Goal: Task Accomplishment & Management: Manage account settings

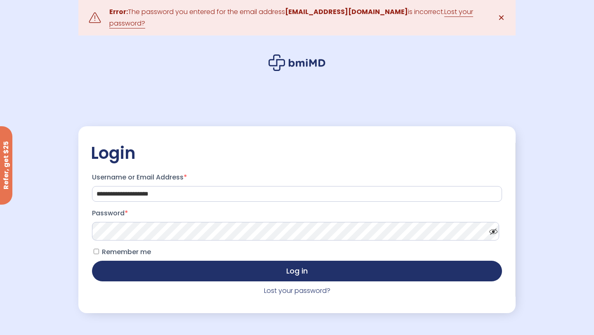
click at [490, 228] on span at bounding box center [491, 229] width 12 height 6
click at [110, 249] on span "Remember me" at bounding box center [126, 251] width 49 height 9
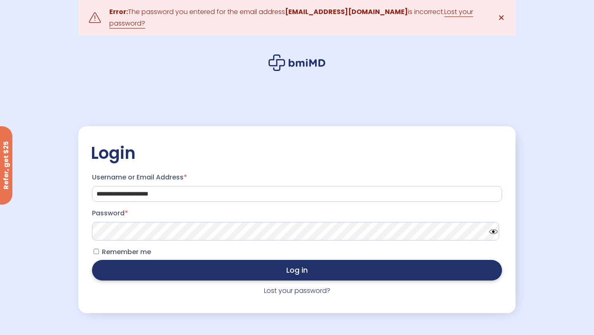
click at [148, 260] on button "Log in" at bounding box center [297, 270] width 410 height 21
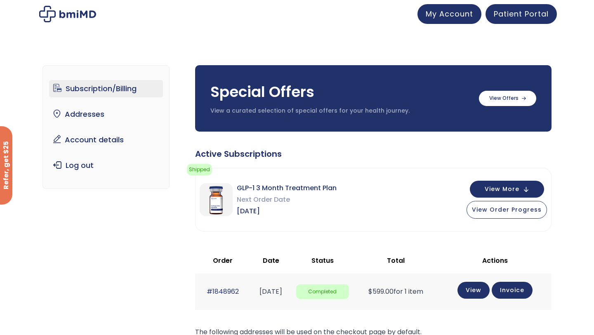
click at [581, 159] on div "Subscription/Billing bmiRewards Addresses Account details Submit a Review Log o…" at bounding box center [297, 266] width 594 height 434
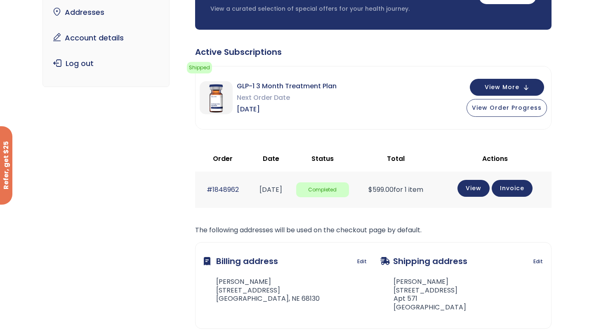
scroll to position [99, 0]
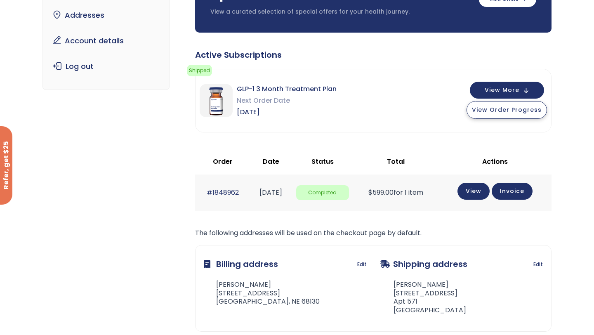
click at [511, 104] on button "View Order Progress" at bounding box center [506, 110] width 80 height 18
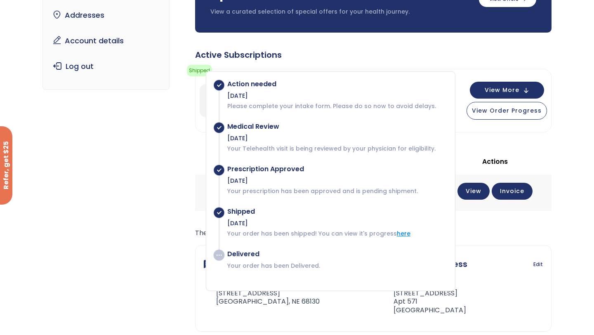
click at [399, 235] on link "here" at bounding box center [404, 233] width 14 height 8
click at [317, 58] on div "Your order has been shipped! You can view its progress here" at bounding box center [271, 70] width 107 height 35
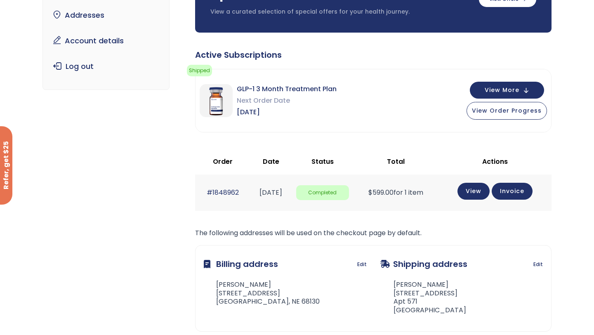
click at [380, 62] on div "Active Subscriptions Shipped Your order has been shipped! You can view its prog…" at bounding box center [373, 202] width 356 height 306
click at [577, 174] on div "Subscription/Billing bmiRewards Addresses Account details Submit a Review Log o…" at bounding box center [297, 167] width 594 height 434
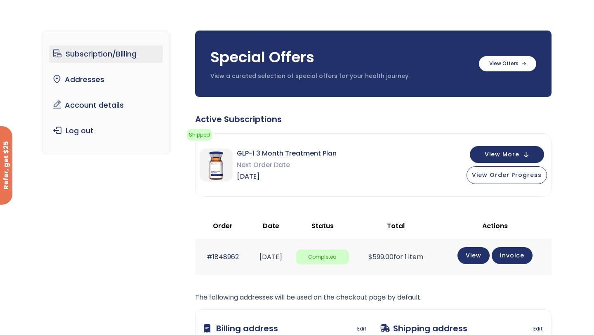
scroll to position [33, 0]
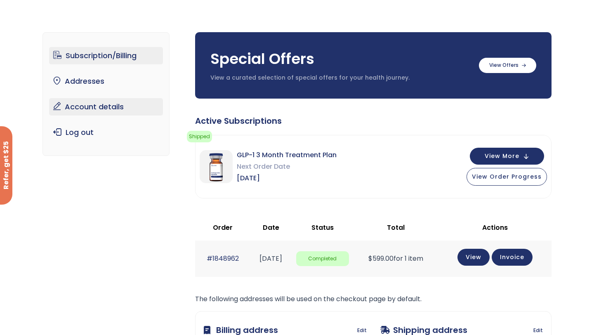
click at [75, 101] on link "Account details" at bounding box center [106, 106] width 114 height 17
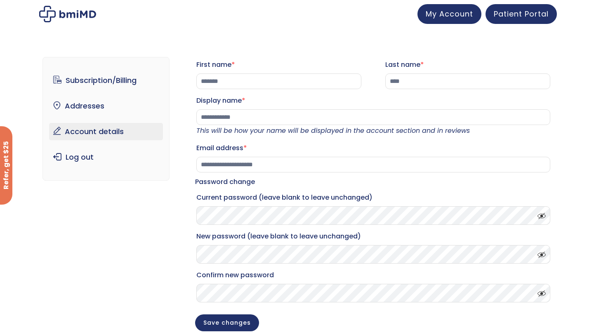
click at [556, 125] on div "**********" at bounding box center [297, 203] width 594 height 326
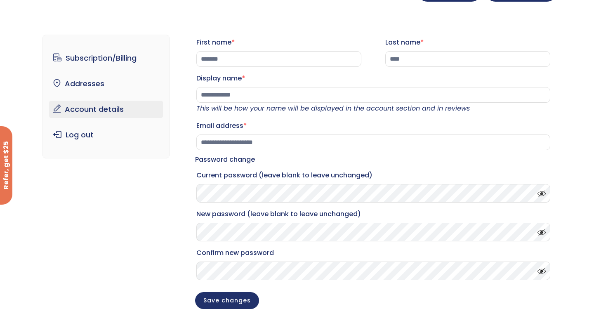
scroll to position [16, 0]
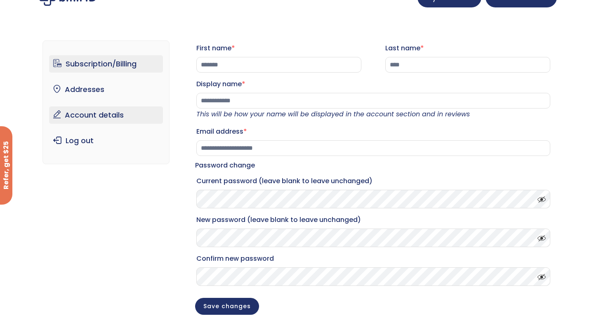
click at [113, 61] on link "Subscription/Billing" at bounding box center [106, 63] width 114 height 17
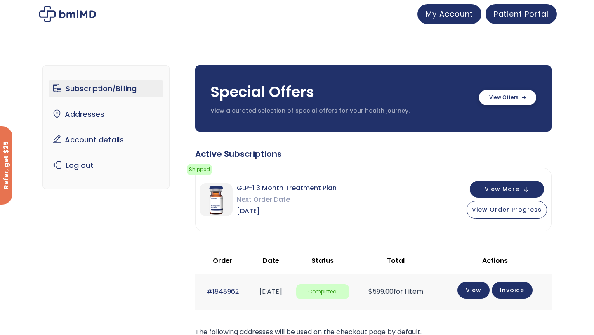
click at [514, 94] on label at bounding box center [507, 97] width 57 height 15
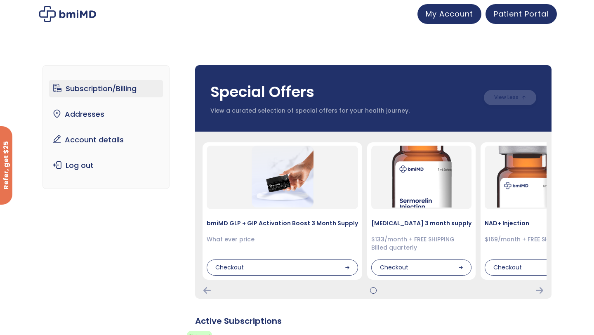
click at [515, 94] on label at bounding box center [509, 97] width 52 height 15
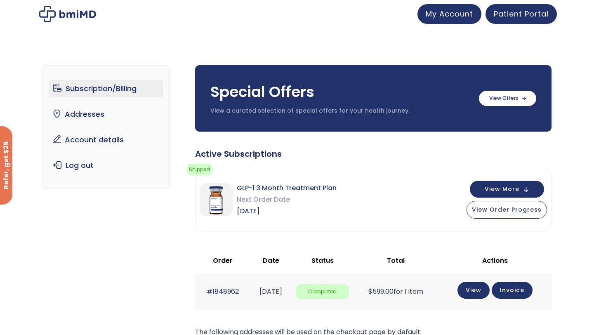
click at [586, 121] on div "Subscription/Billing bmiRewards Addresses Account details Submit a Review Log o…" at bounding box center [297, 266] width 594 height 434
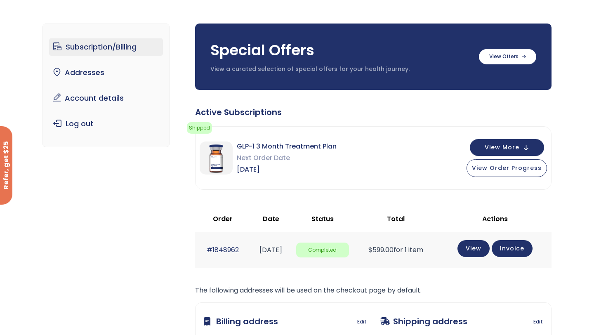
scroll to position [33, 0]
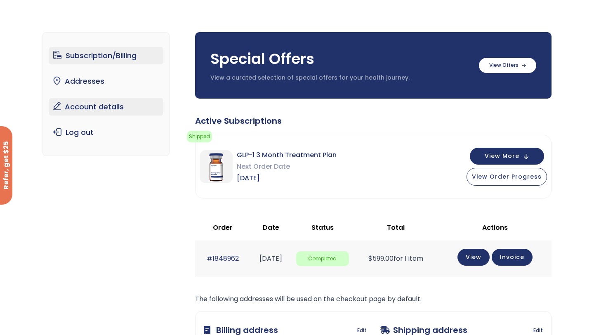
click at [112, 115] on link "Account details" at bounding box center [106, 106] width 114 height 17
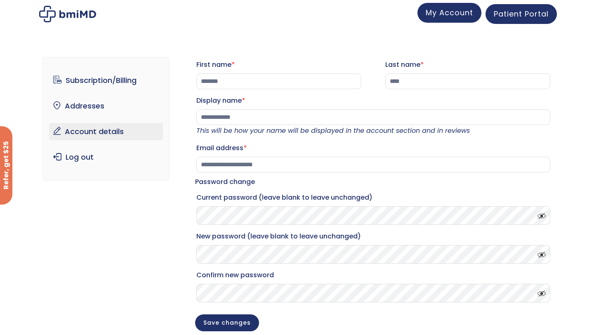
click at [470, 13] on span "My Account" at bounding box center [448, 12] width 47 height 10
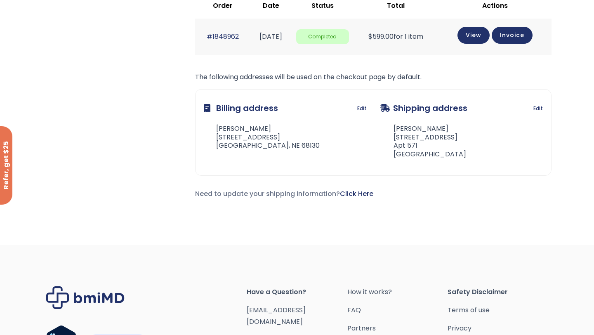
scroll to position [264, 0]
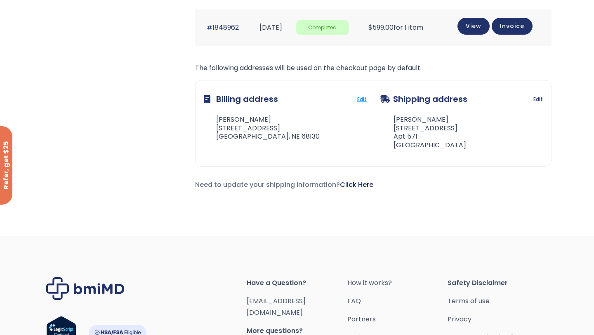
click at [363, 99] on link "Edit" at bounding box center [361, 100] width 9 height 12
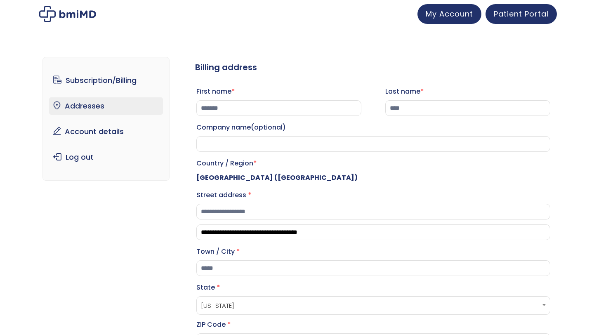
select select "**"
click at [309, 67] on h3 "Billing address" at bounding box center [373, 67] width 356 height 21
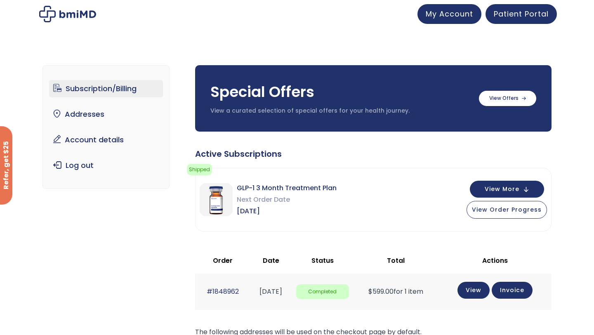
click at [91, 127] on ul "Subscription/Billing bmiRewards Addresses Account details Submit a Review Log o…" at bounding box center [106, 127] width 114 height 94
click at [89, 120] on link "Addresses" at bounding box center [106, 114] width 114 height 17
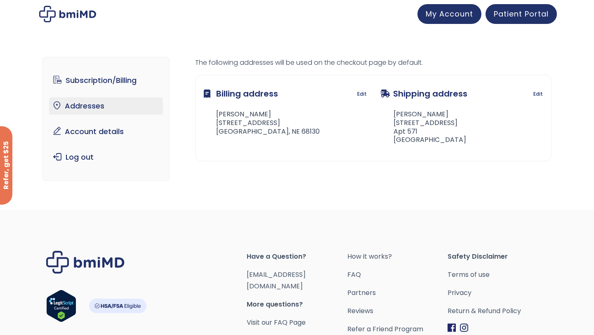
click at [134, 178] on nav "Subscription/Billing bmiRewards Addresses Account details Submit a Review Log o…" at bounding box center [105, 119] width 127 height 124
click at [501, 12] on span "Patient Portal" at bounding box center [520, 12] width 55 height 10
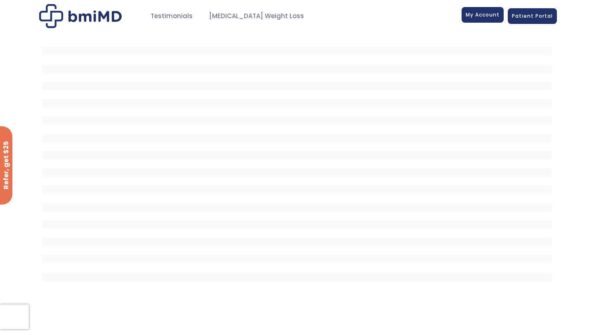
click at [490, 16] on span "My Account" at bounding box center [482, 14] width 34 height 7
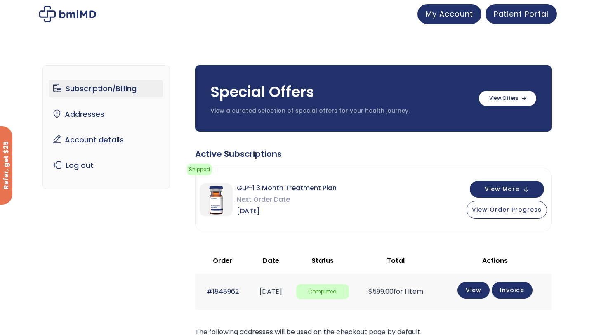
scroll to position [16, 0]
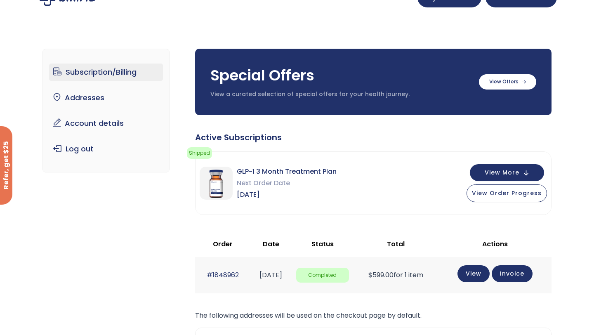
click at [458, 141] on div "Active Subscriptions" at bounding box center [373, 137] width 356 height 12
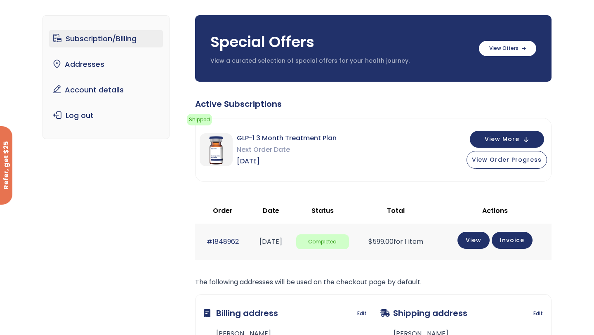
scroll to position [49, 0]
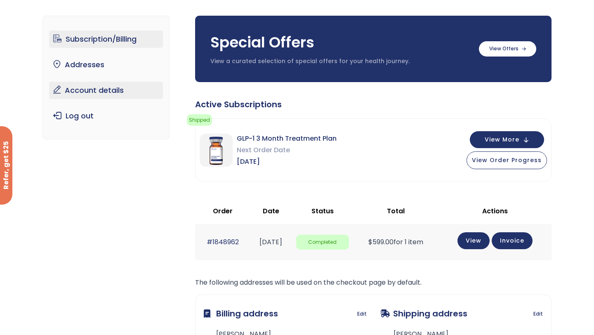
click at [90, 90] on link "Account details" at bounding box center [106, 90] width 114 height 17
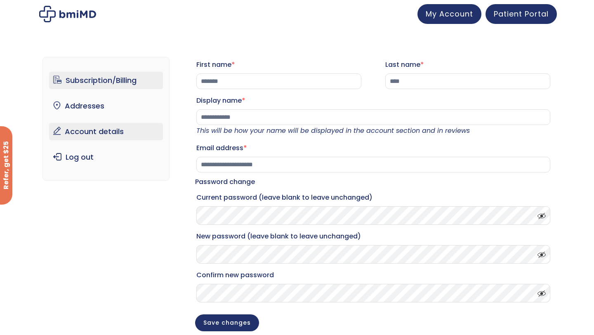
click at [75, 84] on link "Subscription/Billing" at bounding box center [106, 80] width 114 height 17
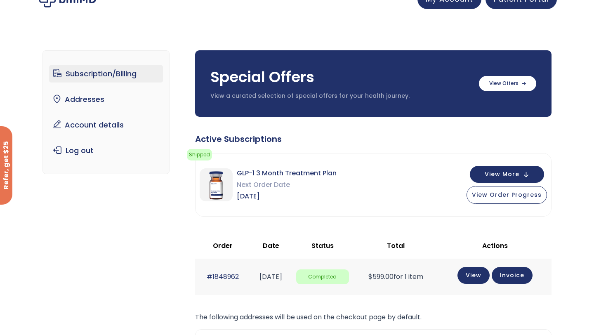
scroll to position [16, 0]
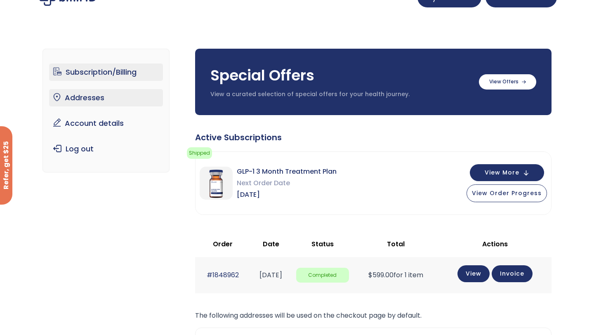
click at [87, 102] on link "Addresses" at bounding box center [106, 97] width 114 height 17
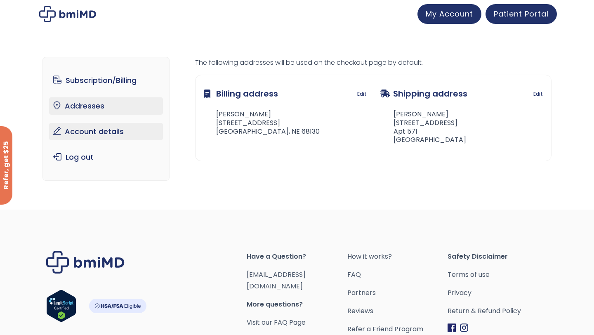
click at [116, 130] on link "Account details" at bounding box center [106, 131] width 114 height 17
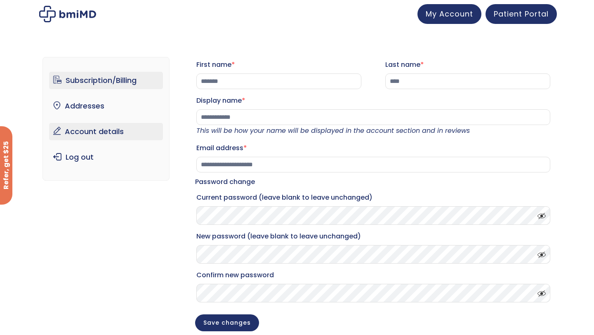
click at [127, 78] on link "Subscription/Billing" at bounding box center [106, 80] width 114 height 17
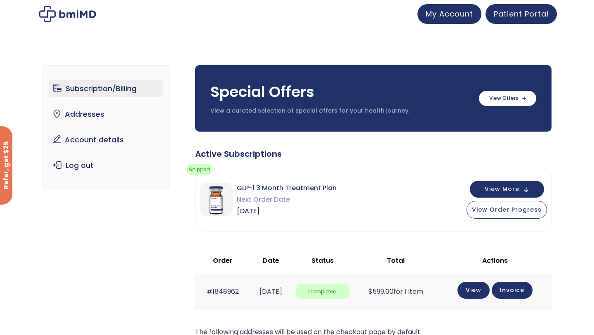
click at [269, 25] on div at bounding box center [297, 14] width 594 height 28
click at [68, 15] on img at bounding box center [67, 14] width 57 height 16
click at [584, 163] on div "Subscription/Billing bmiRewards Addresses Account details Submit a Review Log o…" at bounding box center [297, 266] width 594 height 434
click at [503, 99] on label at bounding box center [507, 97] width 57 height 15
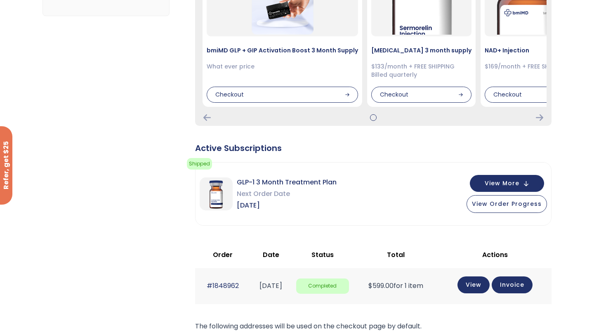
scroll to position [181, 0]
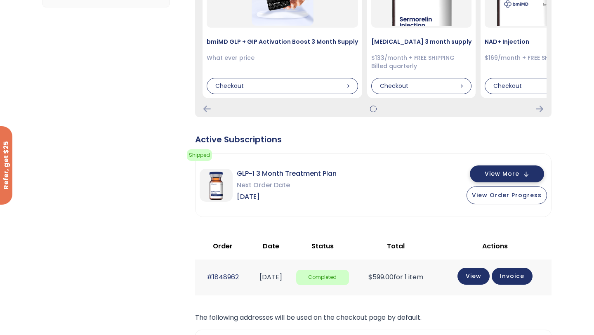
click at [491, 171] on span "View More" at bounding box center [501, 173] width 35 height 5
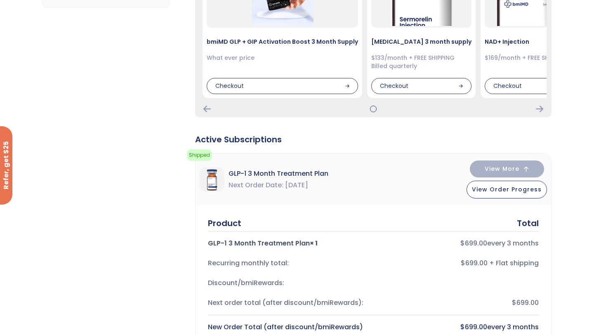
click at [403, 220] on div "Product Total" at bounding box center [373, 223] width 331 height 12
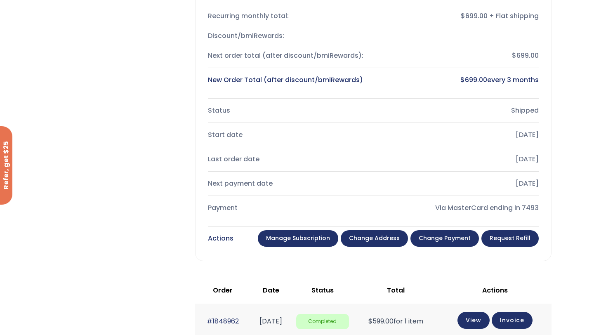
scroll to position [429, 0]
click at [465, 242] on link "Change payment" at bounding box center [444, 238] width 68 height 16
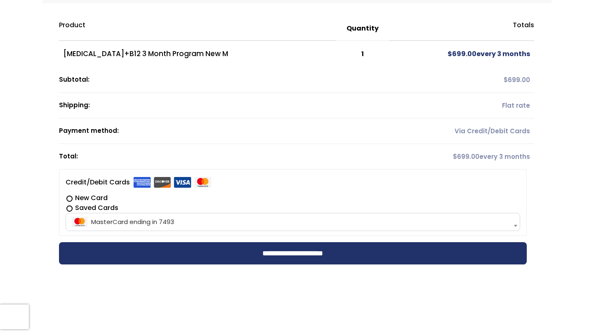
scroll to position [132, 0]
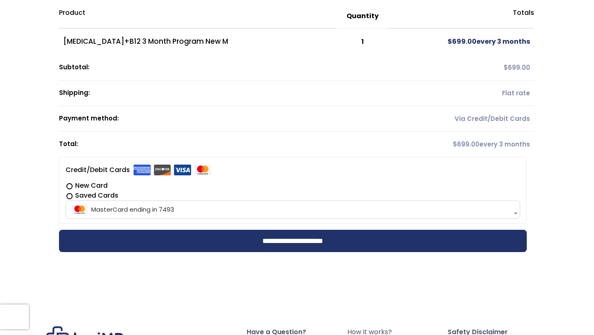
click at [72, 186] on label "New Card" at bounding box center [293, 186] width 455 height 10
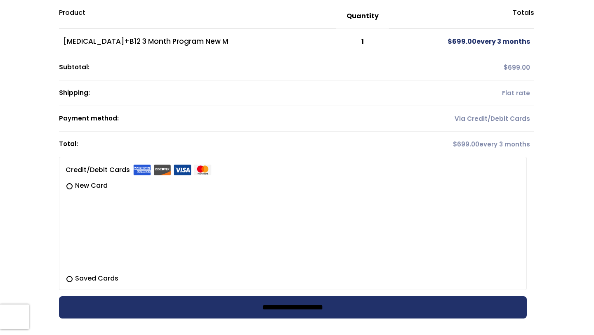
click at [286, 302] on input "**********" at bounding box center [293, 307] width 468 height 22
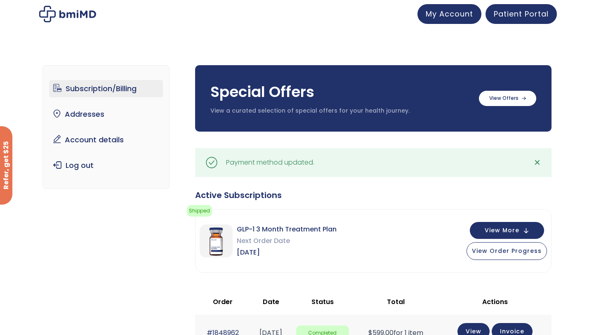
click at [566, 108] on div "Subscription/Billing bmiRewards Addresses Account details Submit a Review Log o…" at bounding box center [297, 287] width 594 height 476
